Goal: Task Accomplishment & Management: Complete application form

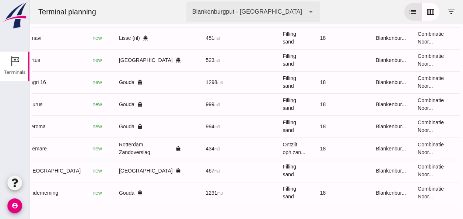
scroll to position [0, 197]
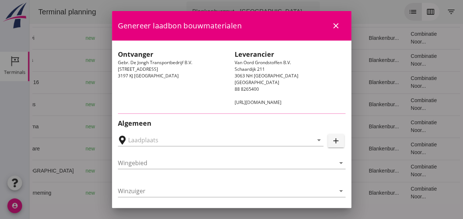
type input "Gebr. De Jongh Transportbedrijf B.V., Rotterdam Zandoverslag"
type input "Bremare"
type input "[PERSON_NAME]"
type input "Ontzilt oph.zand [200] (6120)"
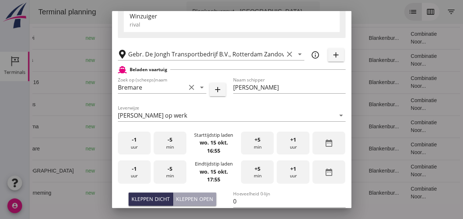
scroll to position [147, 0]
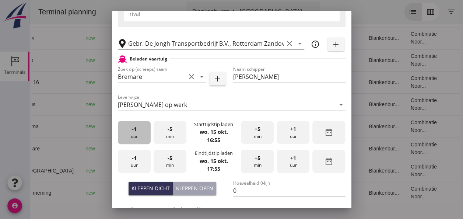
click at [140, 135] on div "-1 uur" at bounding box center [134, 132] width 33 height 23
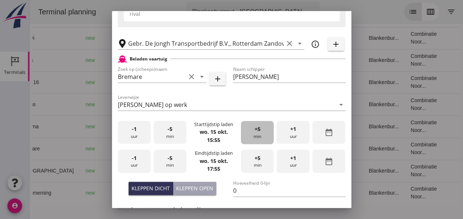
click at [253, 137] on div "+5 min" at bounding box center [257, 132] width 33 height 23
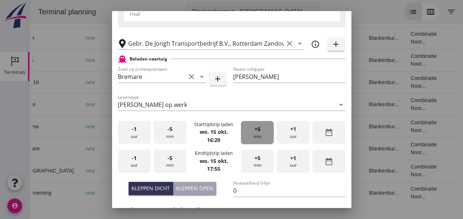
click at [253, 137] on div "+5 min" at bounding box center [257, 132] width 33 height 23
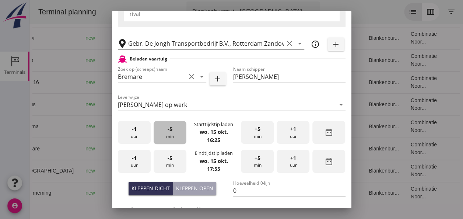
click at [169, 132] on span "-5" at bounding box center [169, 129] width 5 height 8
click at [142, 163] on div "-1 uur" at bounding box center [134, 160] width 33 height 23
click at [181, 166] on div "-5 min" at bounding box center [169, 160] width 33 height 23
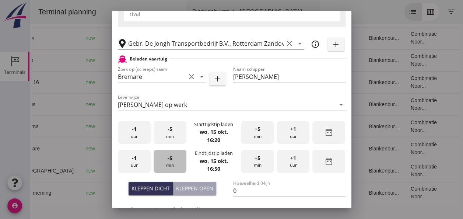
click at [181, 166] on div "-5 min" at bounding box center [169, 160] width 33 height 23
click at [244, 189] on input "0" at bounding box center [289, 190] width 112 height 12
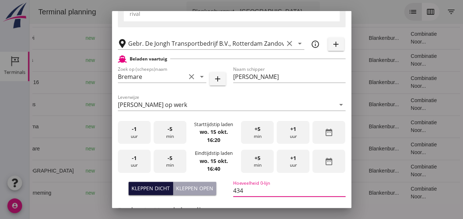
type input "434"
click at [148, 191] on div "Kleppen dicht" at bounding box center [150, 188] width 38 height 8
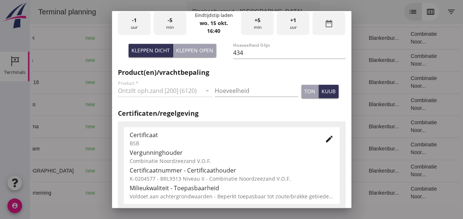
scroll to position [294, 0]
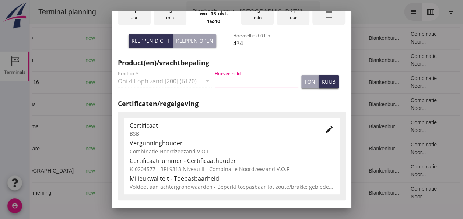
click at [241, 77] on input "Hoeveelheid" at bounding box center [257, 81] width 84 height 12
type input "434"
click at [321, 79] on div "kuub" at bounding box center [328, 82] width 14 height 8
click at [325, 130] on icon "edit" at bounding box center [329, 129] width 9 height 9
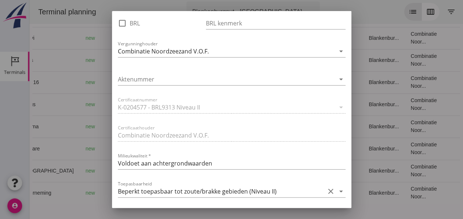
scroll to position [521, 0]
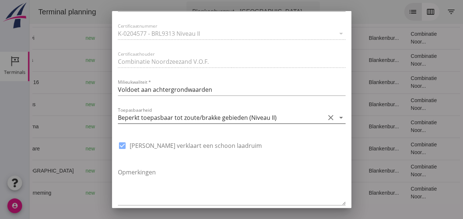
click at [336, 116] on icon "arrow_drop_down" at bounding box center [340, 117] width 9 height 9
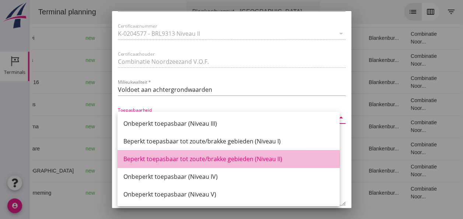
click at [269, 157] on div "Beperkt toepasbaar tot zoute/brakke gebieden (Niveau II)" at bounding box center [228, 158] width 210 height 9
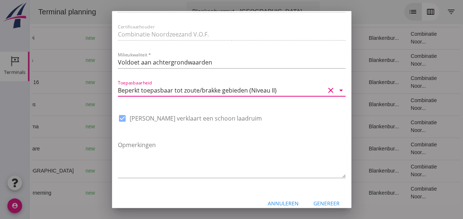
scroll to position [557, 0]
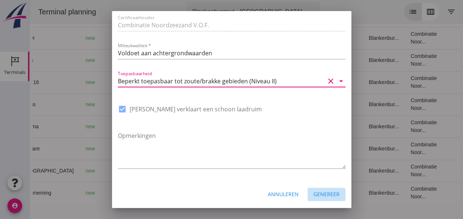
click at [323, 197] on div "Genereer" at bounding box center [326, 194] width 26 height 8
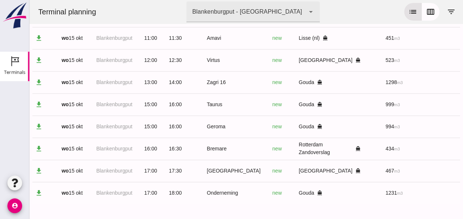
scroll to position [0, 0]
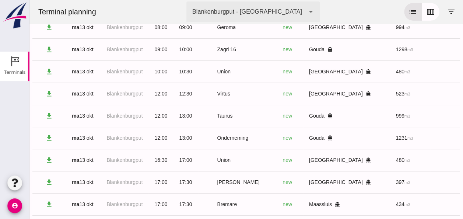
click at [99, 36] on td "[DATE]" at bounding box center [83, 27] width 35 height 22
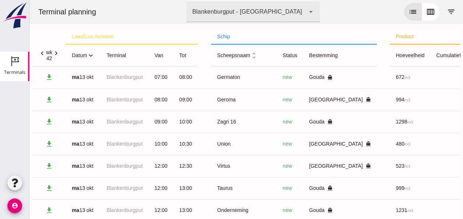
click at [93, 57] on icon "expand_more" at bounding box center [91, 56] width 8 height 8
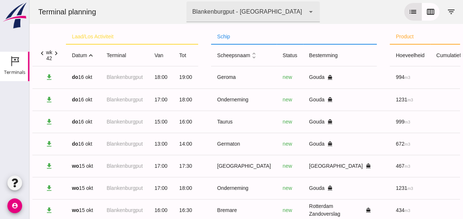
click at [92, 56] on icon "expand_less" at bounding box center [91, 56] width 8 height 8
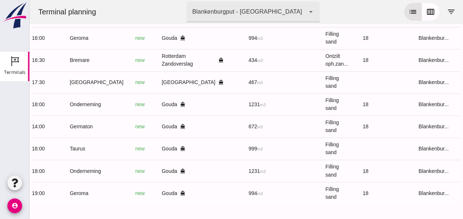
scroll to position [0, 197]
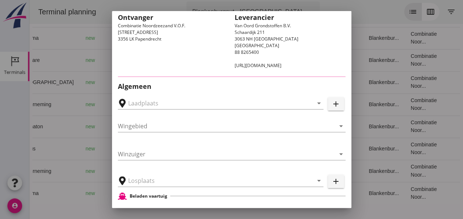
type input "[GEOGRAPHIC_DATA], [GEOGRAPHIC_DATA]"
type input "[GEOGRAPHIC_DATA]"
type input "Ko Hoeve"
type input "467"
type input "Ophoogzand (6120)"
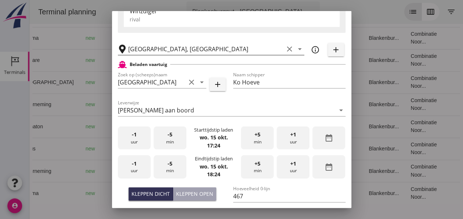
scroll to position [184, 0]
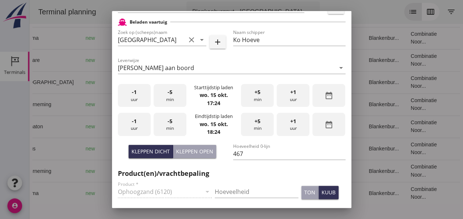
click at [134, 97] on div "-1 uur" at bounding box center [134, 95] width 33 height 23
click at [286, 96] on div "+1 uur" at bounding box center [292, 95] width 33 height 23
click at [167, 96] on div "-5 min" at bounding box center [169, 95] width 33 height 23
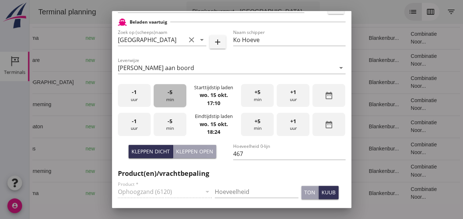
click at [167, 96] on div "-5 min" at bounding box center [169, 95] width 33 height 23
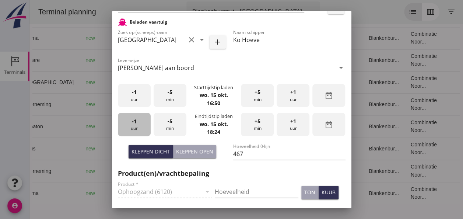
click at [136, 124] on div "-1 uur" at bounding box center [134, 124] width 33 height 23
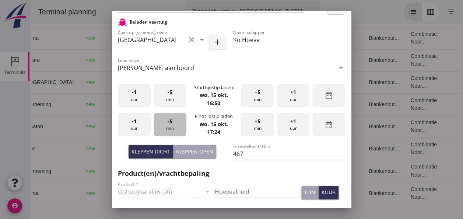
click at [168, 126] on div "-5 min" at bounding box center [169, 124] width 33 height 23
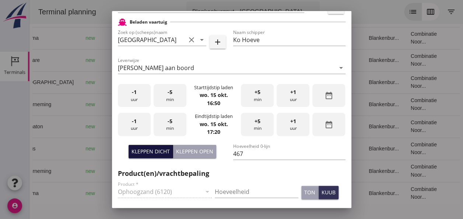
click at [154, 147] on div "Kleppen dicht" at bounding box center [150, 151] width 38 height 8
click at [232, 182] on div "Hoeveelheid" at bounding box center [257, 193] width 84 height 24
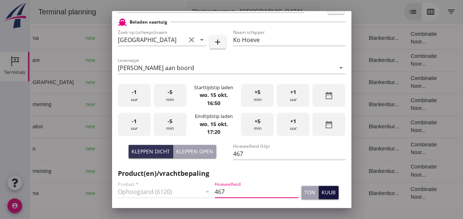
type input "467"
click at [321, 195] on div "kuub" at bounding box center [328, 192] width 14 height 8
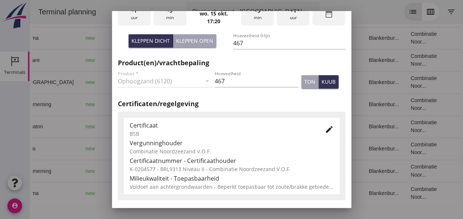
click at [325, 129] on icon "edit" at bounding box center [329, 129] width 9 height 9
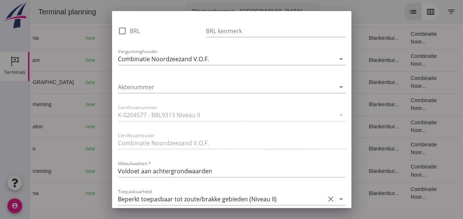
scroll to position [478, 0]
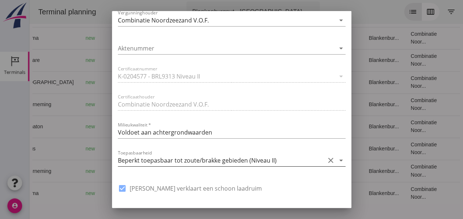
click at [336, 160] on icon "arrow_drop_down" at bounding box center [340, 160] width 9 height 9
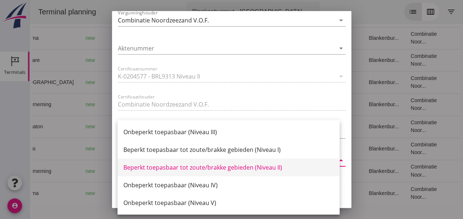
click at [274, 169] on div "Beperkt toepasbaar tot zoute/brakke gebieden (Niveau II)" at bounding box center [228, 167] width 210 height 9
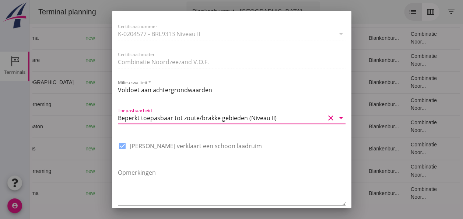
scroll to position [557, 0]
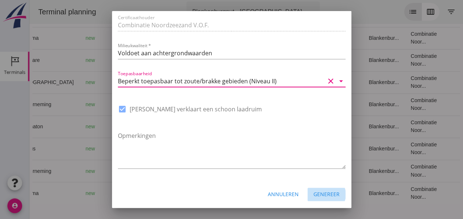
click at [321, 193] on div "Genereer" at bounding box center [326, 194] width 26 height 8
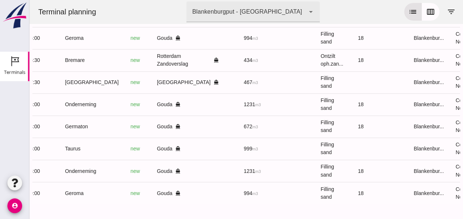
scroll to position [0, 197]
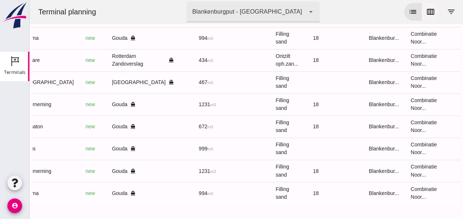
click at [427, 13] on icon "calendar_view_week" at bounding box center [430, 11] width 9 height 9
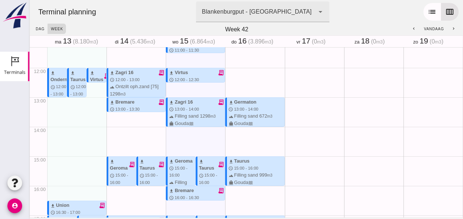
scroll to position [316, 0]
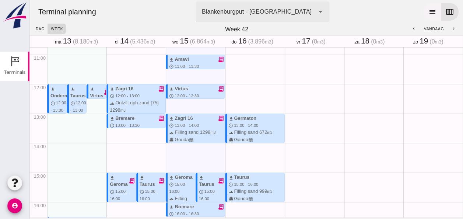
click at [427, 10] on icon "list" at bounding box center [431, 11] width 9 height 9
